Goal: Check status: Check status

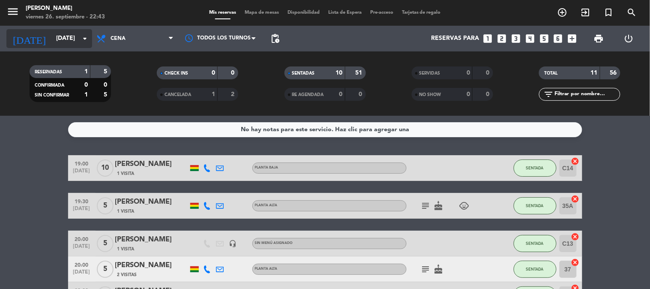
click at [52, 40] on input "[DATE]" at bounding box center [92, 38] width 81 height 15
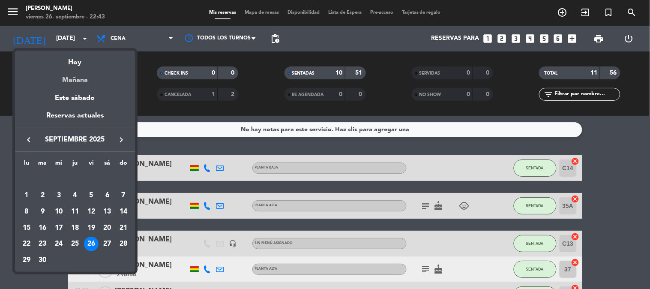
click at [65, 84] on div "Mañana" at bounding box center [75, 77] width 120 height 18
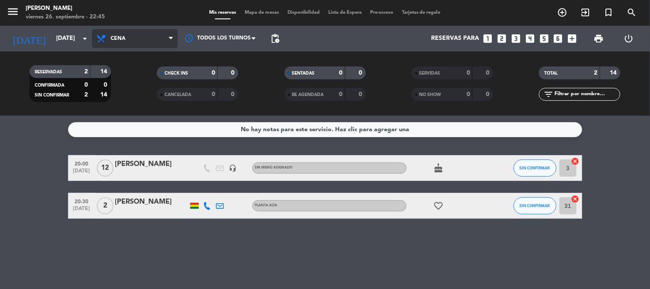
click at [125, 42] on span "Cena" at bounding box center [135, 38] width 86 height 19
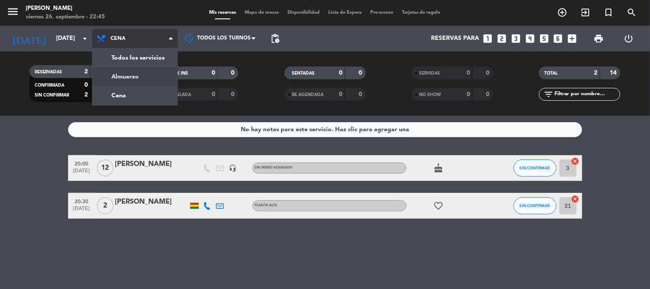
click at [123, 67] on div "menu [PERSON_NAME] [DATE] 26. septiembre - 22:45 Mis reservas Mapa de mesas Dis…" at bounding box center [325, 58] width 650 height 116
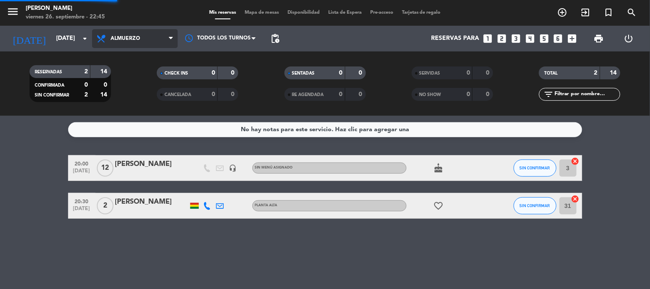
click at [123, 67] on filter-checkbox "RESERVADAS 2 14 CONFIRMADA 0 0 SIN CONFIRMAR 2 14" at bounding box center [69, 83] width 127 height 37
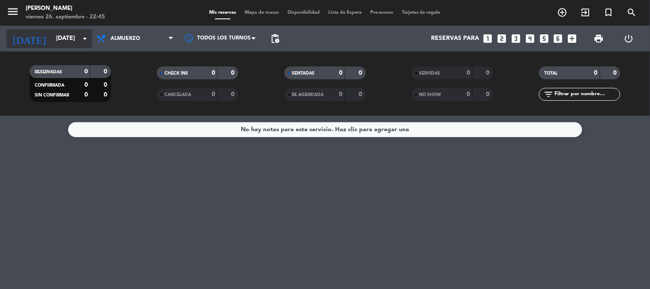
click at [75, 32] on input "[DATE]" at bounding box center [92, 38] width 81 height 15
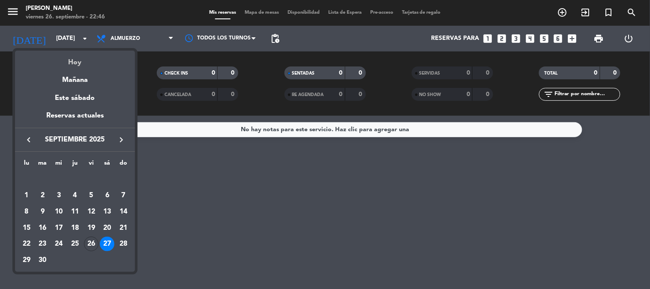
click at [83, 65] on div "Hoy" at bounding box center [75, 60] width 120 height 18
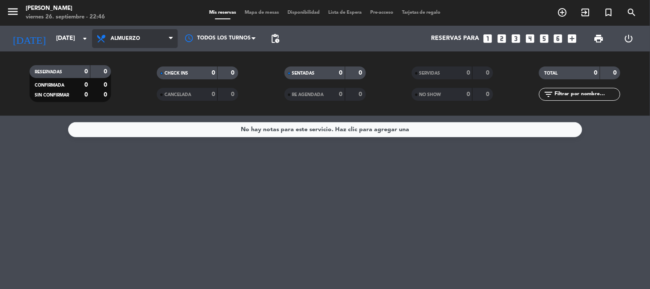
click at [135, 44] on span "Almuerzo" at bounding box center [135, 38] width 86 height 19
click at [120, 89] on div "menu [PERSON_NAME] [DATE] 26. septiembre - 22:46 Mis reservas Mapa de mesas Dis…" at bounding box center [325, 58] width 650 height 116
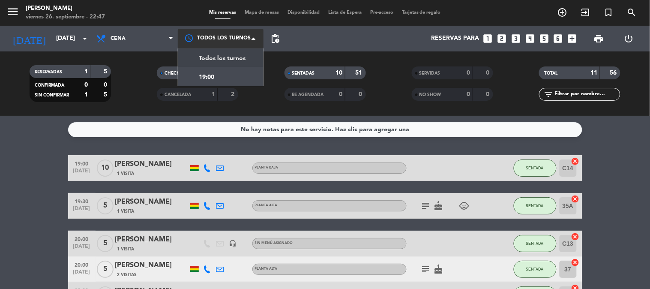
click at [208, 35] on div at bounding box center [221, 38] width 86 height 19
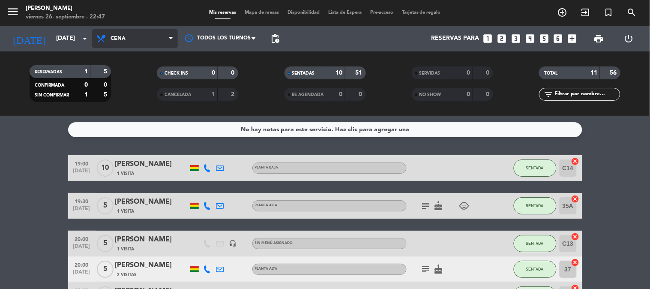
click at [157, 35] on span "Cena" at bounding box center [135, 38] width 86 height 19
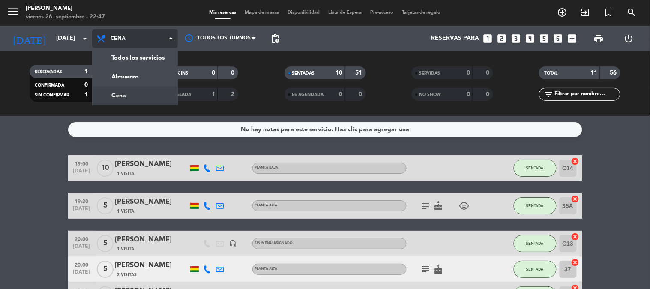
click at [157, 35] on span "Cena" at bounding box center [135, 38] width 86 height 19
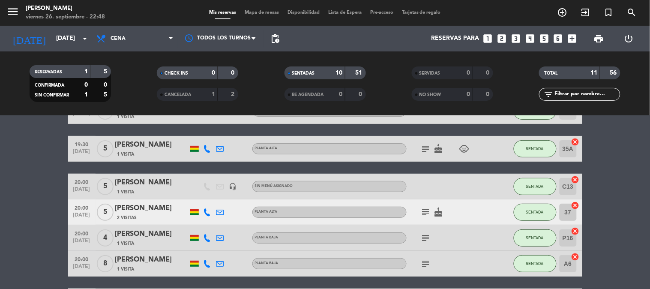
scroll to position [76, 0]
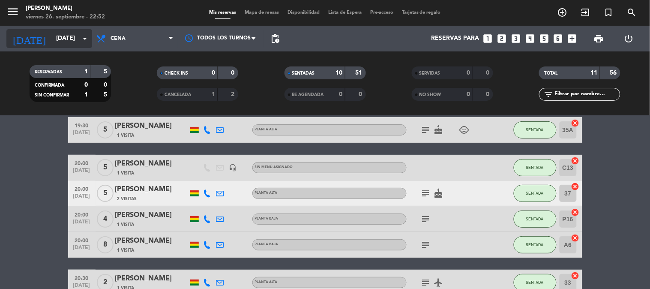
click at [56, 40] on input "[DATE]" at bounding box center [92, 38] width 81 height 15
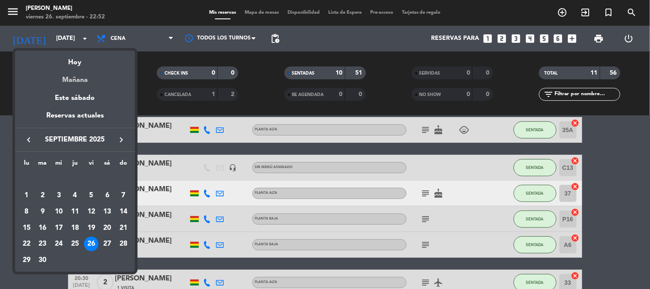
click at [72, 82] on div "Mañana" at bounding box center [75, 77] width 120 height 18
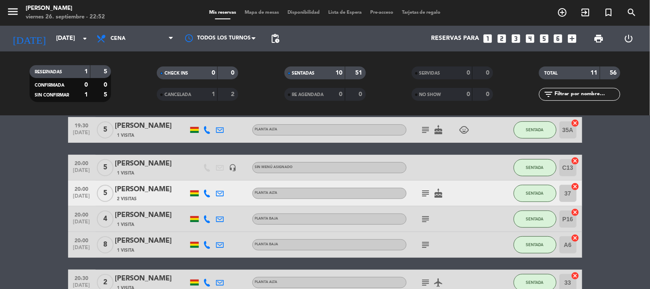
type input "[DATE]"
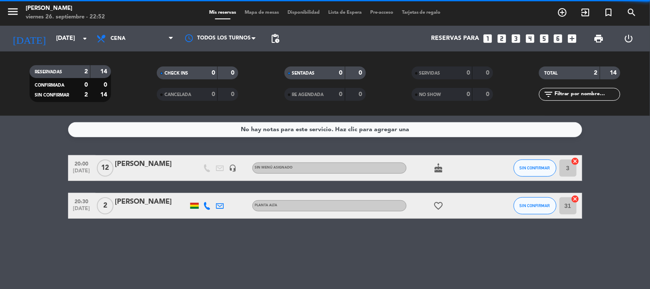
scroll to position [0, 0]
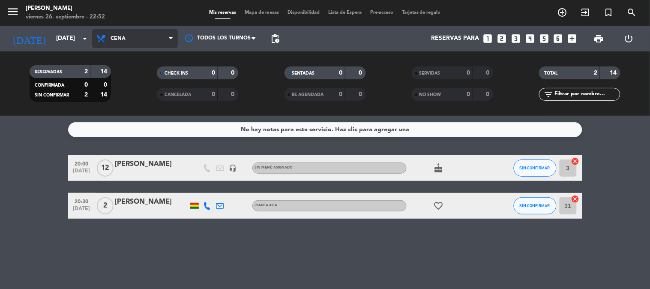
click at [118, 31] on span "Cena" at bounding box center [135, 38] width 86 height 19
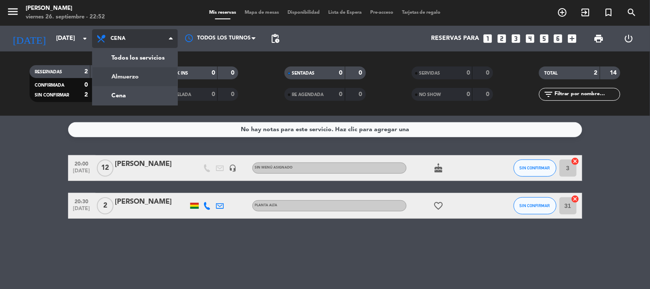
click at [118, 75] on div "menu [PERSON_NAME] [DATE] 26. septiembre - 22:52 Mis reservas Mapa de mesas Dis…" at bounding box center [325, 58] width 650 height 116
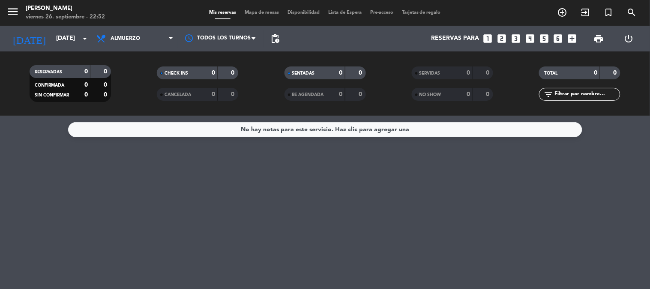
click at [123, 159] on div "No hay notas para este servicio. Haz clic para agregar una" at bounding box center [325, 202] width 650 height 173
